Goal: Navigation & Orientation: Find specific page/section

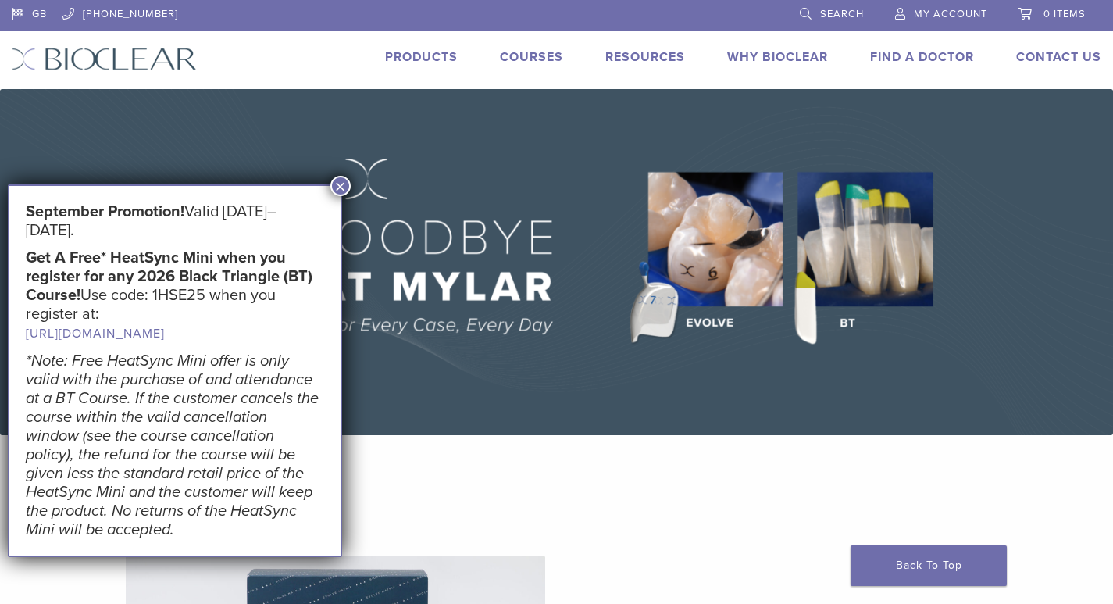
click at [348, 184] on button "×" at bounding box center [340, 186] width 20 height 20
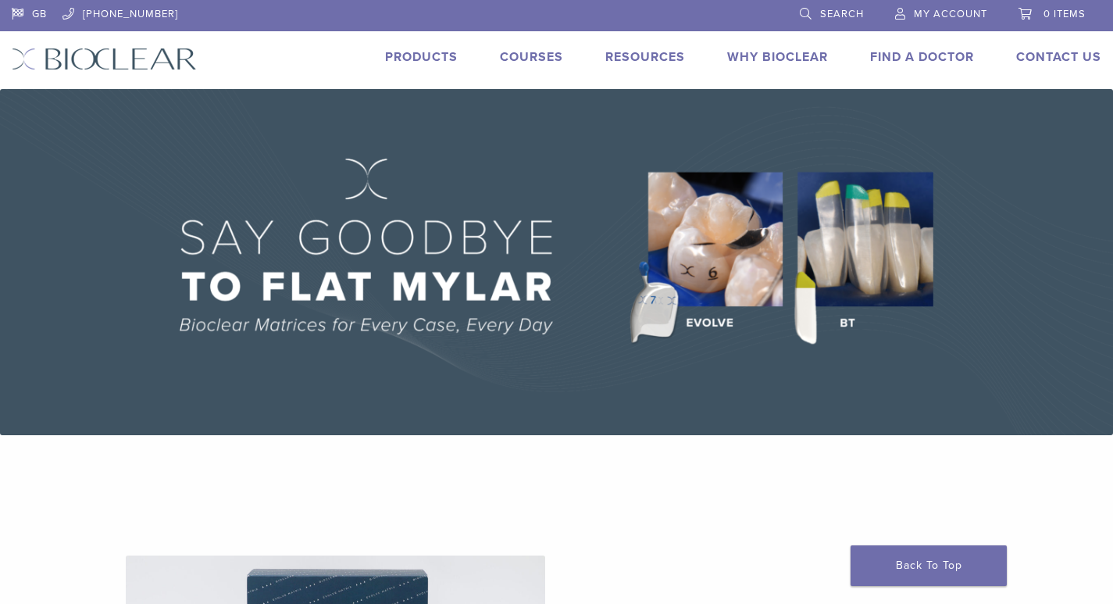
click at [427, 62] on link "Products" at bounding box center [421, 57] width 73 height 16
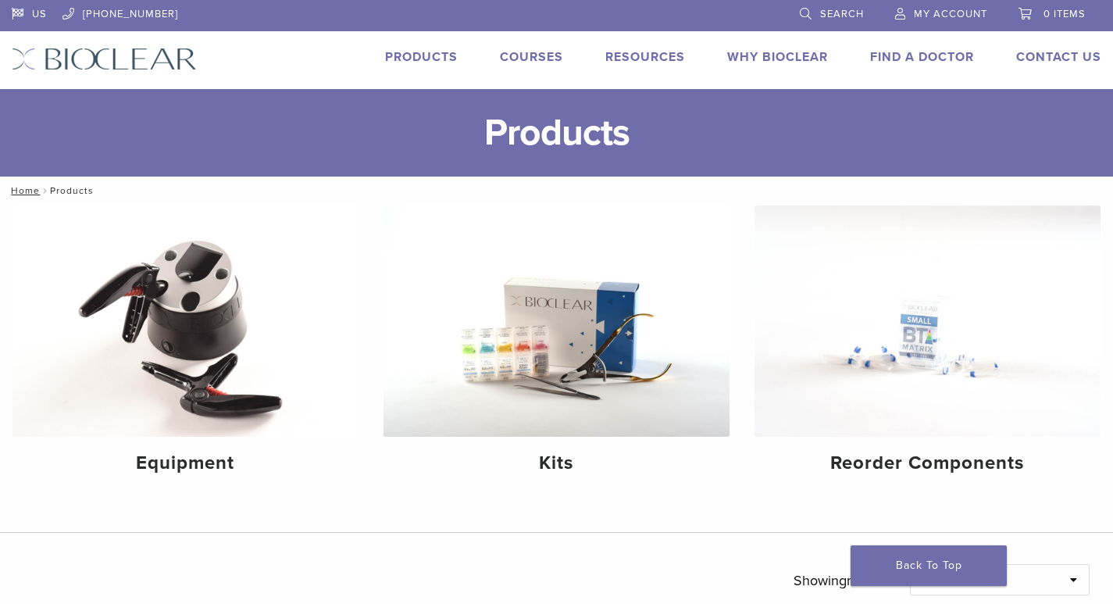
click at [957, 54] on link "Find A Doctor" at bounding box center [922, 57] width 104 height 16
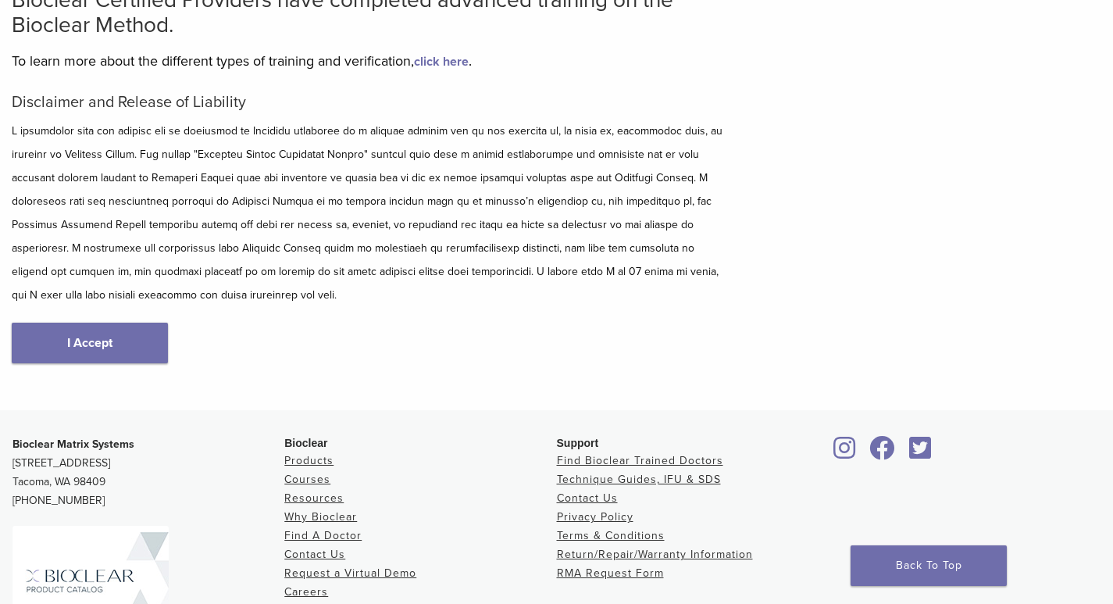
scroll to position [156, 0]
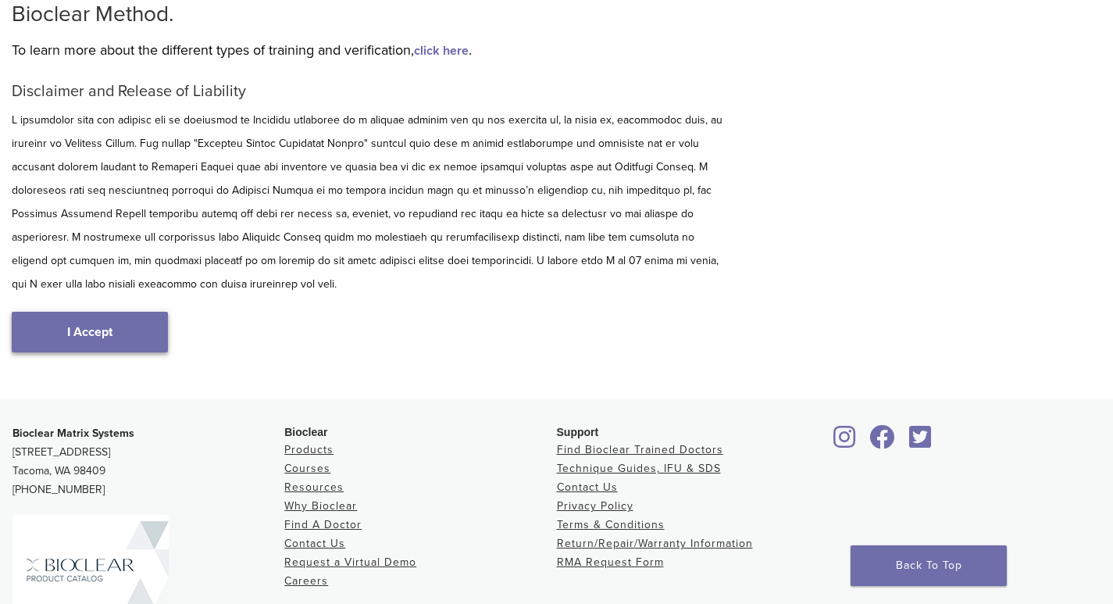
click at [90, 326] on link "I Accept" at bounding box center [90, 332] width 156 height 41
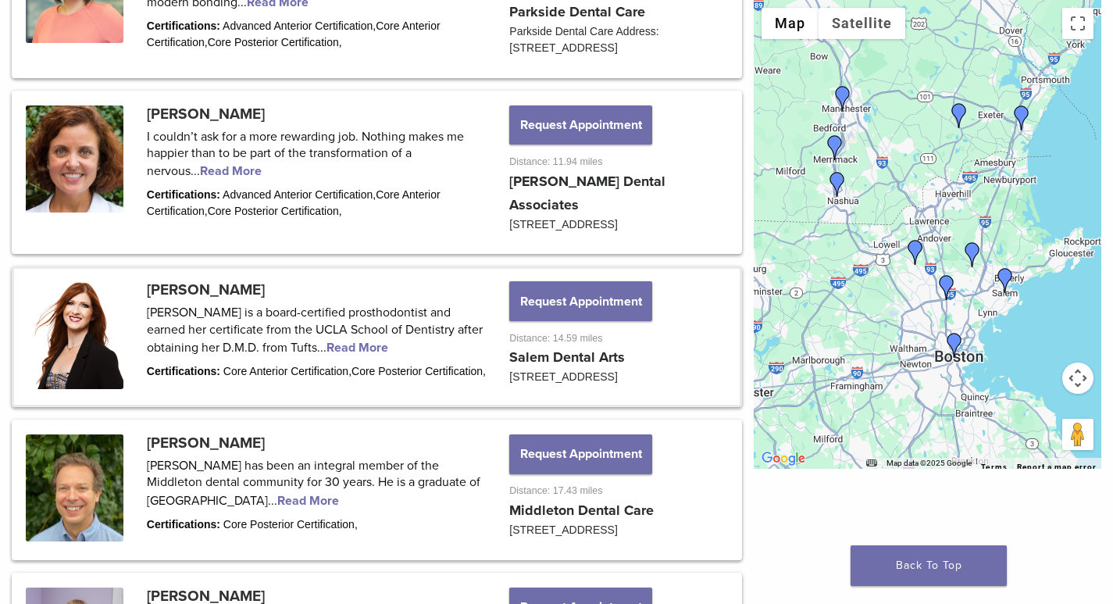
scroll to position [859, 0]
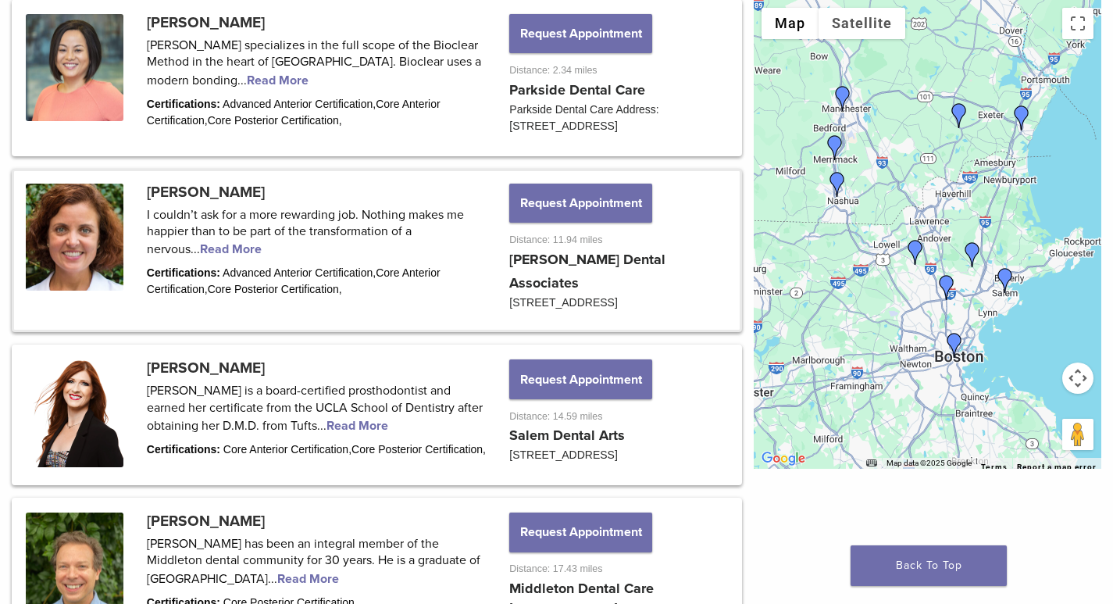
click at [177, 252] on link at bounding box center [377, 250] width 726 height 159
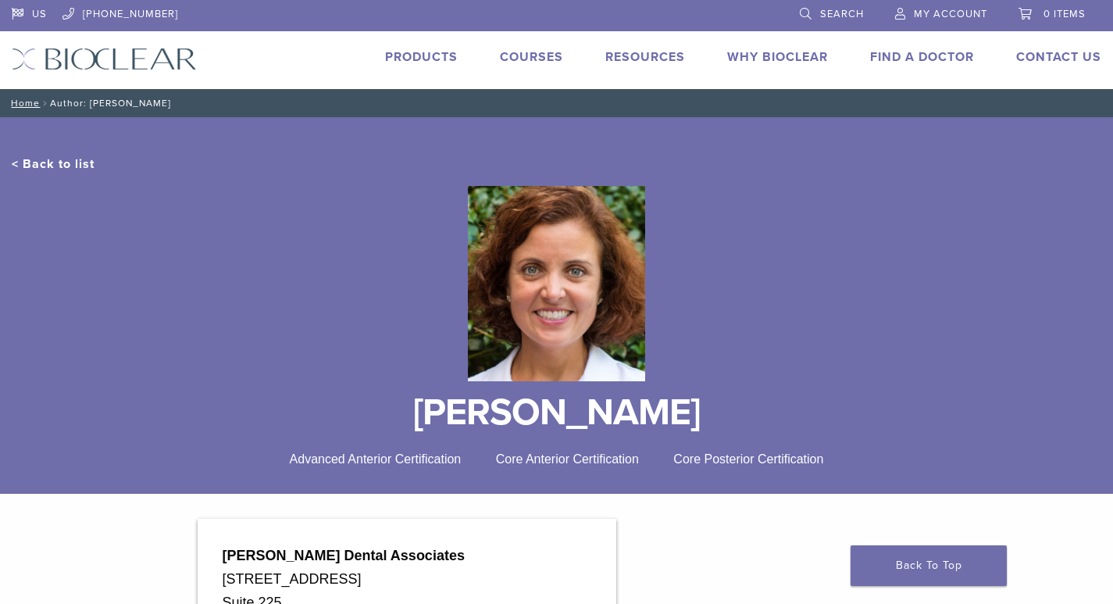
click at [550, 59] on link "Courses" at bounding box center [531, 57] width 63 height 16
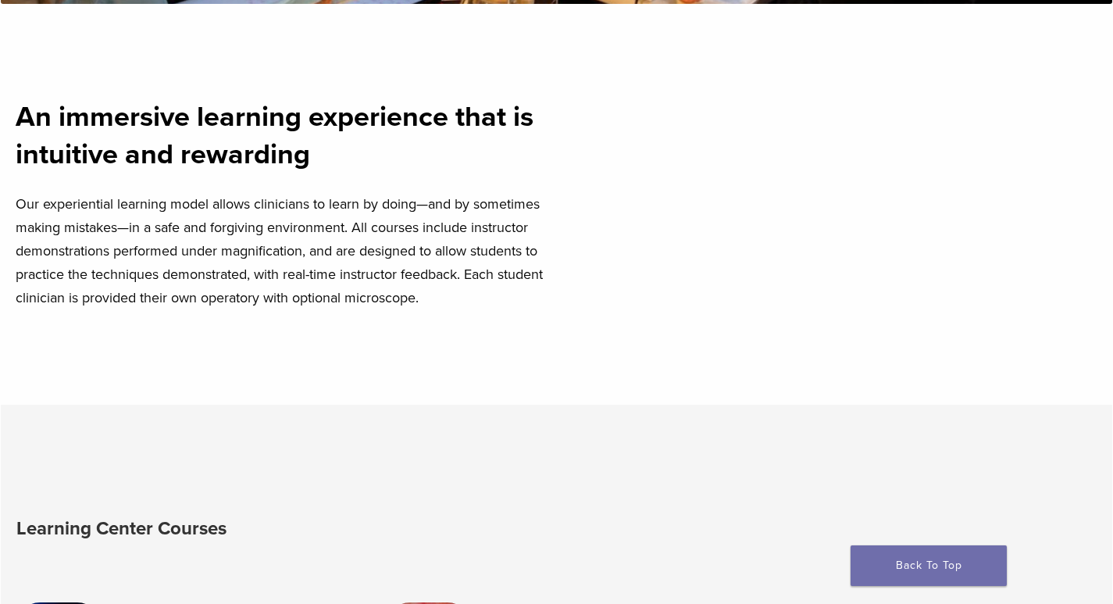
scroll to position [625, 0]
